Goal: Transaction & Acquisition: Book appointment/travel/reservation

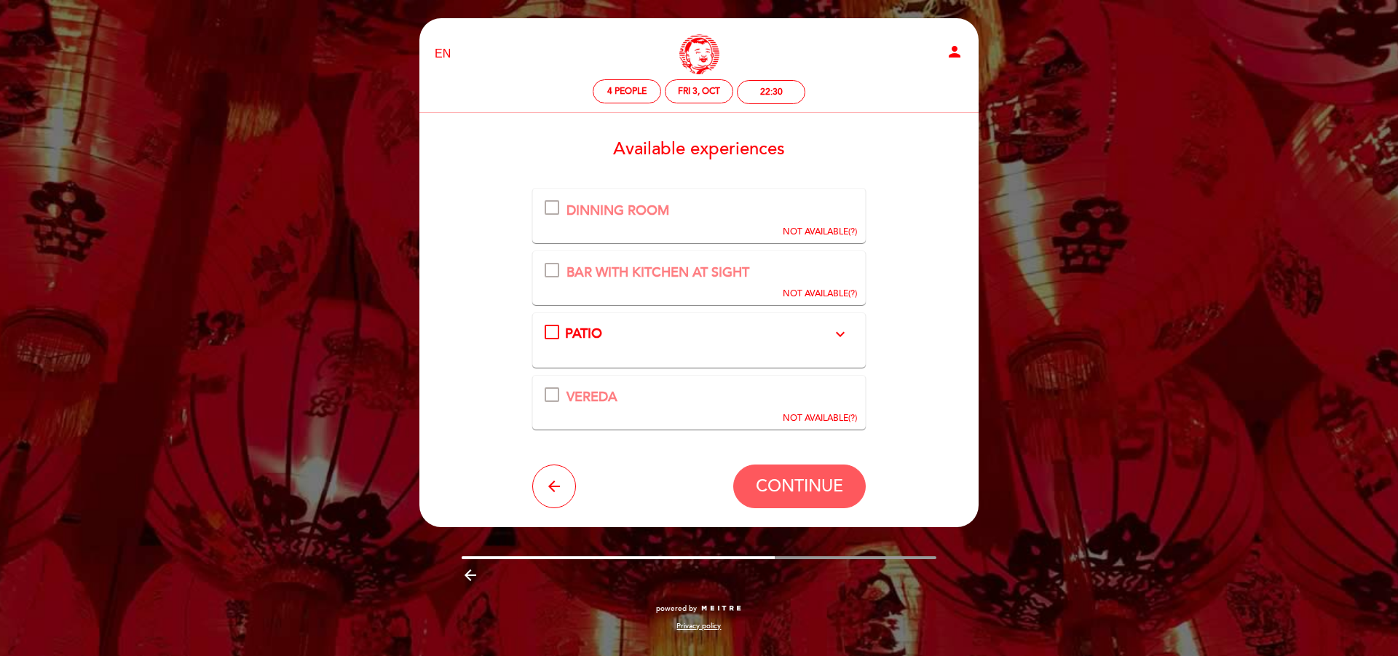
click at [557, 329] on div "PATIO expand_more This covered patio is a different environment, with low table…" at bounding box center [699, 334] width 309 height 19
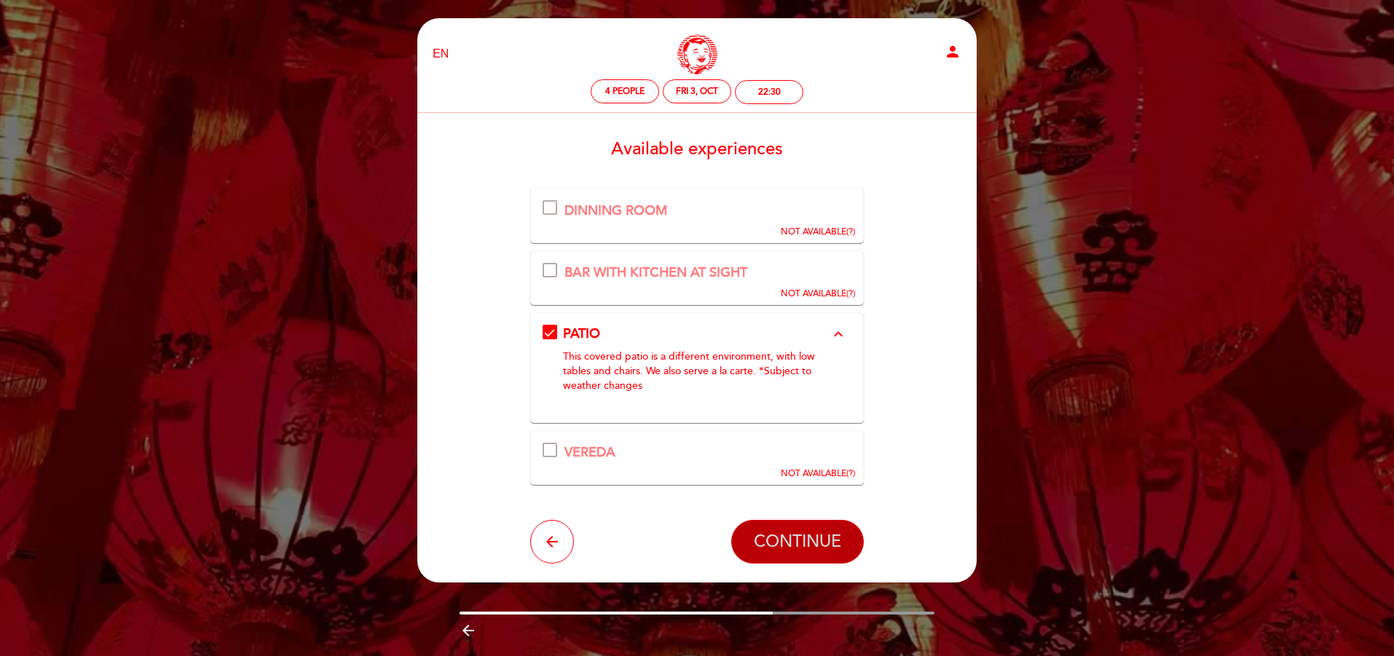
click at [770, 545] on span "CONTINUE" at bounding box center [797, 542] width 87 height 20
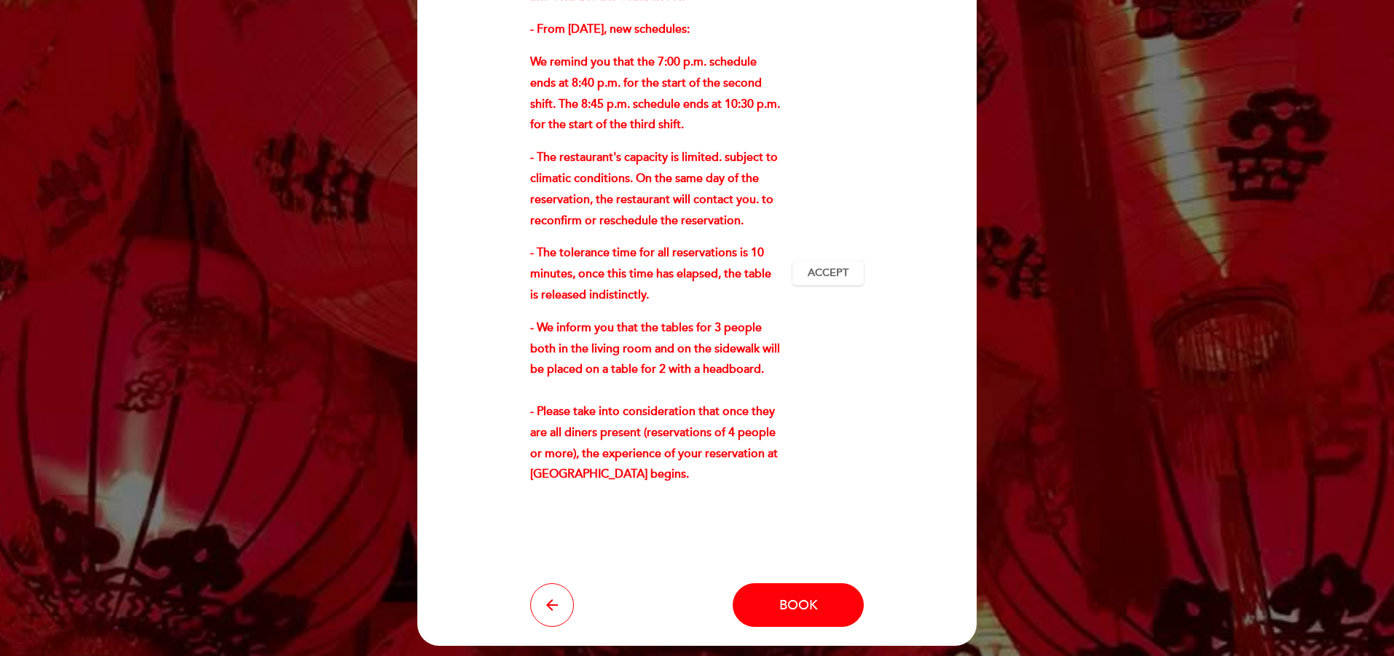
scroll to position [356, 0]
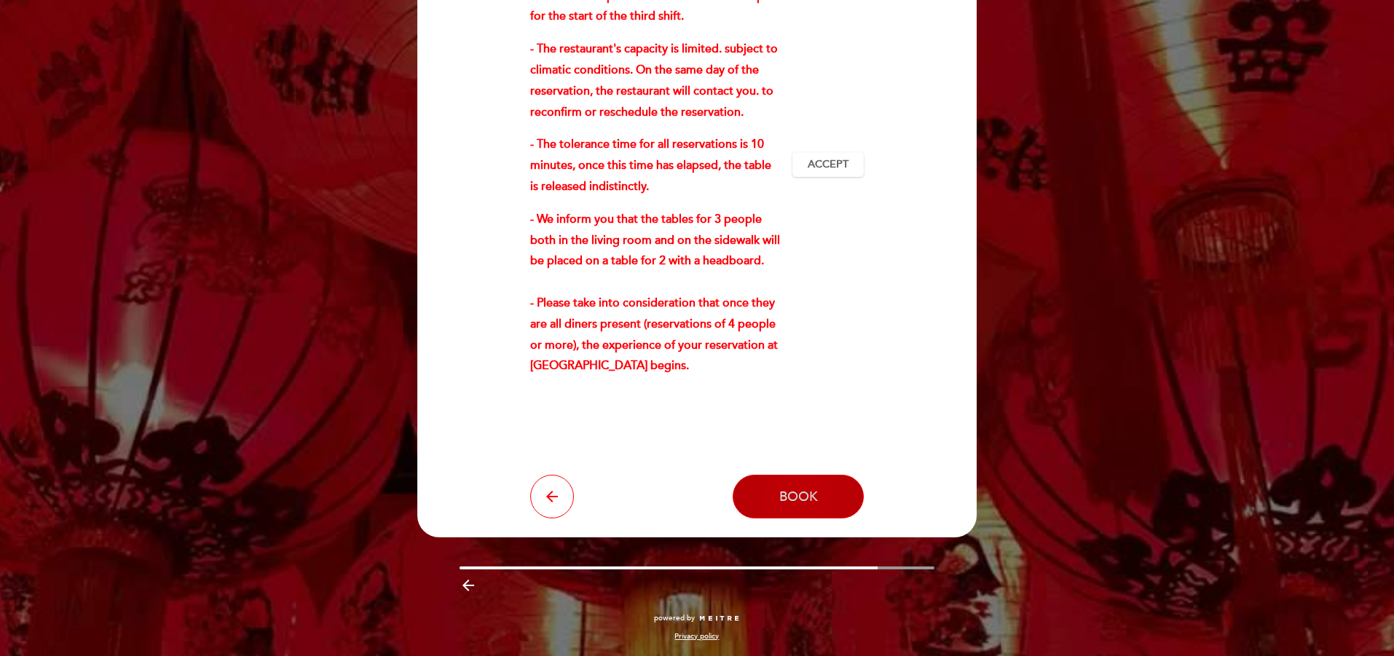
click at [816, 482] on button "Book" at bounding box center [798, 497] width 131 height 44
click at [809, 494] on span "Book" at bounding box center [798, 497] width 39 height 16
click at [788, 513] on button "Book" at bounding box center [798, 497] width 131 height 44
click at [805, 494] on span "Book" at bounding box center [798, 497] width 39 height 16
click at [825, 157] on span "Accept" at bounding box center [828, 164] width 41 height 15
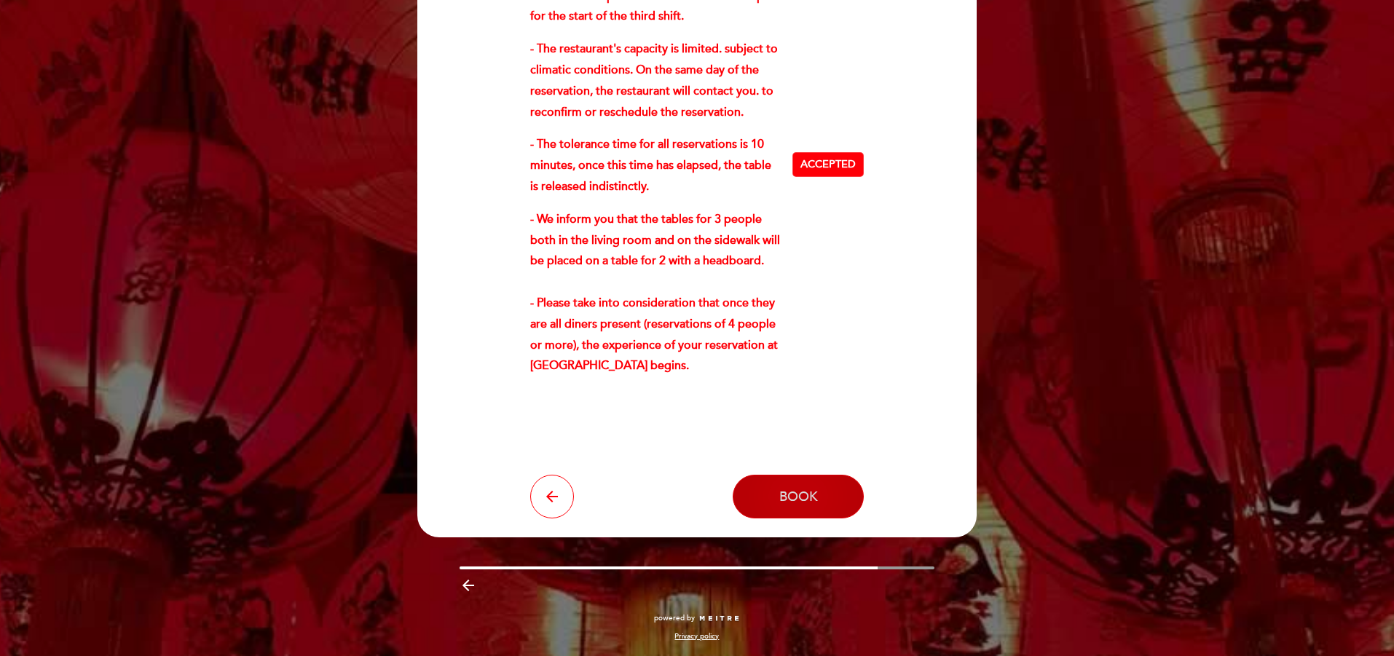
click at [803, 503] on span "Book" at bounding box center [798, 497] width 39 height 16
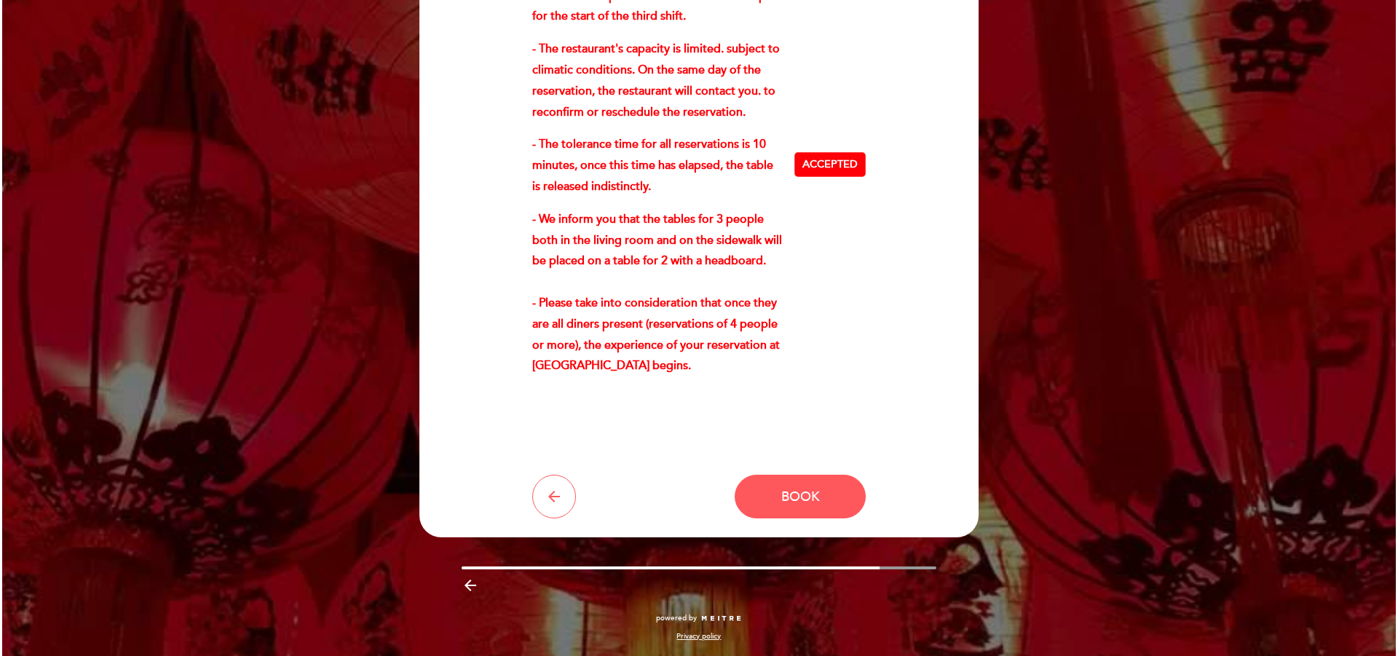
scroll to position [0, 0]
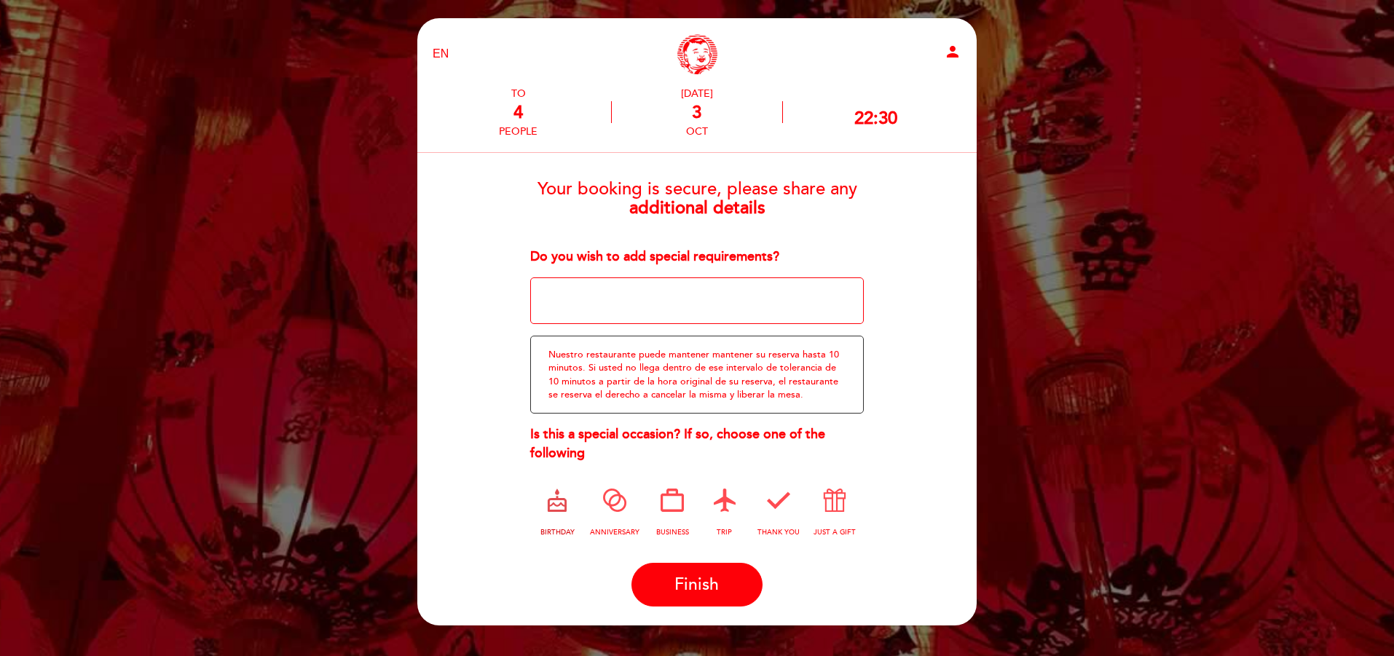
click at [549, 506] on icon at bounding box center [557, 500] width 38 height 38
click at [711, 575] on span "Finish" at bounding box center [696, 585] width 44 height 20
